Goal: Task Accomplishment & Management: Manage account settings

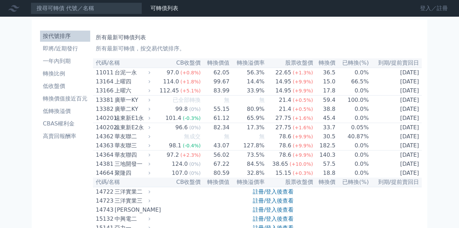
click at [430, 5] on link "登入／註冊" at bounding box center [433, 8] width 39 height 11
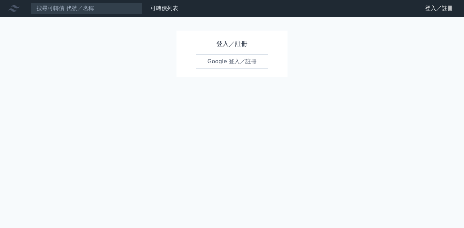
click at [241, 62] on link "Google 登入／註冊" at bounding box center [232, 61] width 72 height 15
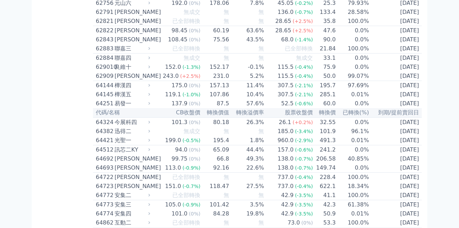
scroll to position [2820, 0]
